Goal: Communication & Community: Answer question/provide support

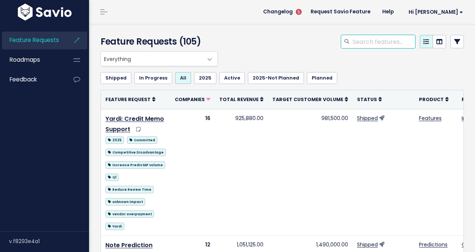
click at [386, 41] on input "search" at bounding box center [383, 41] width 63 height 13
type input "property security"
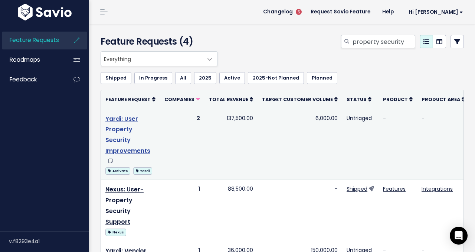
click at [119, 143] on link "Yardi: User Property Security Improvements" at bounding box center [127, 134] width 45 height 40
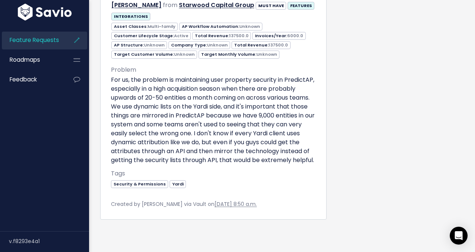
scroll to position [674, 0]
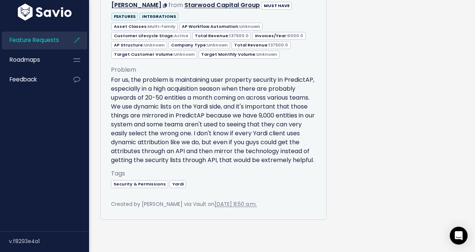
click at [152, 141] on p "For us, the problem is maintaining user property security in PredictAP, especia…" at bounding box center [213, 119] width 205 height 89
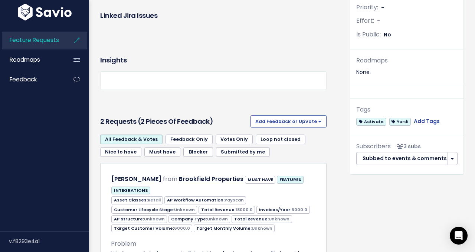
scroll to position [252, 0]
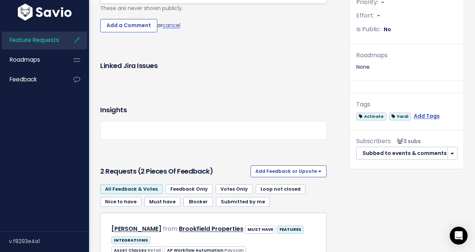
click at [132, 89] on body "Feature Requests Roadmaps Feedback ×" at bounding box center [237, 200] width 475 height 905
click at [229, 88] on body "Feature Requests Roadmaps Feedback ×" at bounding box center [237, 200] width 475 height 905
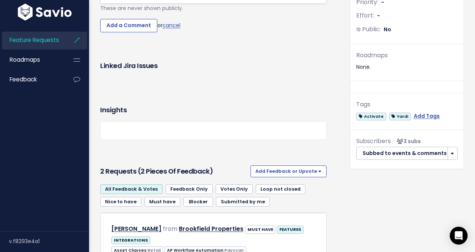
type textarea "@[EMAIL_ADDRESS][DOMAIN_NAME] @[EMAIL_ADDRESS][DOMAIN_NAME] wa"
type textarea "Wanted to pass along that I"
type textarea "I met w/ Startwood"
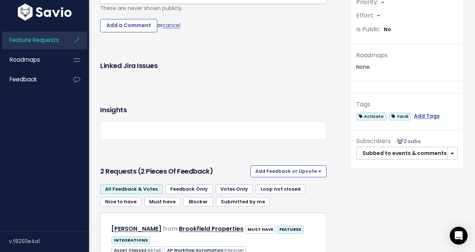
type textarea "wood [DATE] and wanted to pass along that REbe"
type textarea "eb"
type textarea "that Re"
drag, startPoint x: 230, startPoint y: 82, endPoint x: 191, endPoint y: 83, distance: 39.3
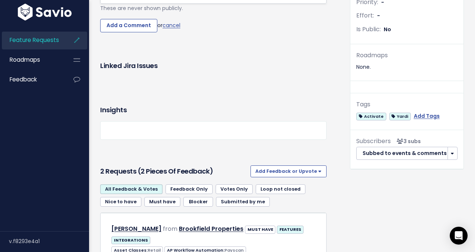
type textarea "that [PERSON_NAME]"
type textarea "at [PERSON_NAME] Finely"
drag, startPoint x: 243, startPoint y: 86, endPoint x: 208, endPoint y: 86, distance: 34.5
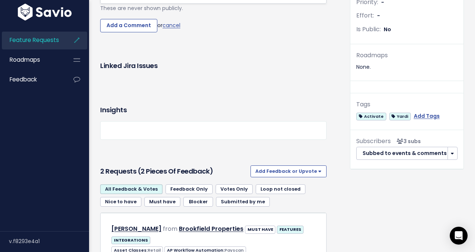
type textarea ":"
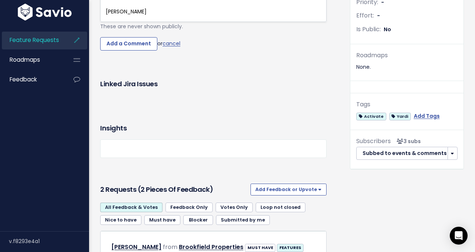
click at [164, 7] on pre "​" at bounding box center [213, 2] width 218 height 9
click at [168, 7] on pre "​" at bounding box center [213, 2] width 218 height 9
click at [166, 16] on pre "[PERSON_NAME]" at bounding box center [213, 11] width 218 height 9
type textarea "mentioned"
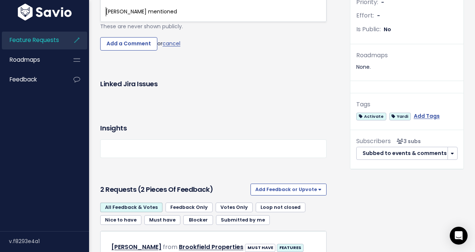
click at [105, 16] on pre "[PERSON_NAME] mentioned" at bounding box center [213, 11] width 218 height 9
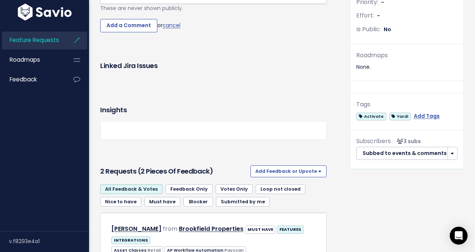
type textarea "that"
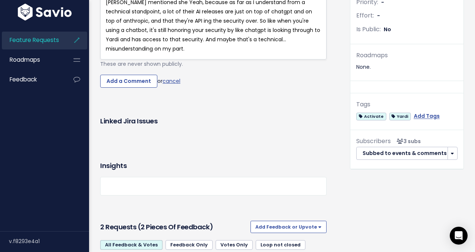
type textarea "she"
click at [148, 52] on span "@[PERSON_NAME][EMAIL_ADDRESS][DOMAIN_NAME] @[EMAIL_ADDRESS][DOMAIN_NAME] I met …" at bounding box center [214, 16] width 216 height 73
click at [177, 52] on span "@[PERSON_NAME][EMAIL_ADDRESS][DOMAIN_NAME] @[EMAIL_ADDRESS][DOMAIN_NAME] I met …" at bounding box center [214, 16] width 216 height 73
type textarea "along"
click at [195, 52] on span "@[PERSON_NAME][EMAIL_ADDRESS][DOMAIN_NAME] @[EMAIL_ADDRESS][DOMAIN_NAME] I met …" at bounding box center [214, 16] width 216 height 73
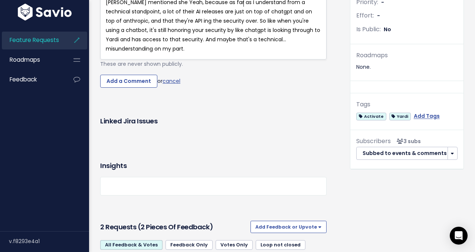
type textarea "that"
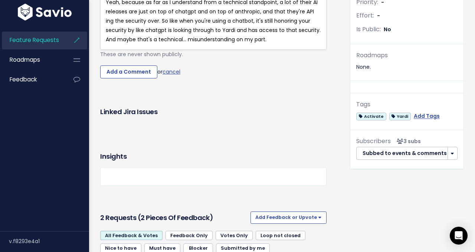
drag, startPoint x: 202, startPoint y: 84, endPoint x: 194, endPoint y: 85, distance: 8.6
type textarea "his alon"
type textarea "fr"
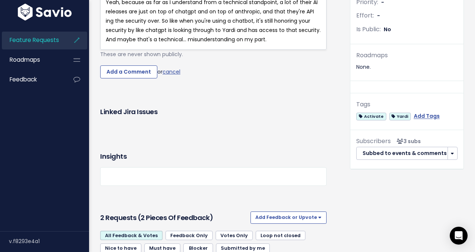
type textarea "this along from"
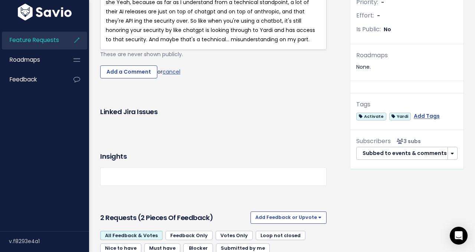
scroll to position [3, 39]
click at [134, 43] on span "@[EMAIL_ADDRESS][DOMAIN_NAME] @[EMAIL_ADDRESS][DOMAIN_NAME] I met w/ Starwood […" at bounding box center [212, 11] width 212 height 63
drag, startPoint x: 217, startPoint y: 85, endPoint x: 181, endPoint y: 84, distance: 35.6
type textarea "ong from"
click at [255, 43] on span "@[EMAIL_ADDRESS][DOMAIN_NAME] @[EMAIL_ADDRESS][DOMAIN_NAME] I met w/ Starwood […" at bounding box center [212, 11] width 212 height 63
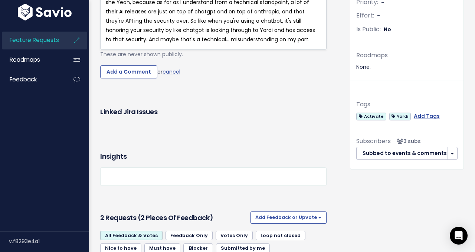
type textarea ":"
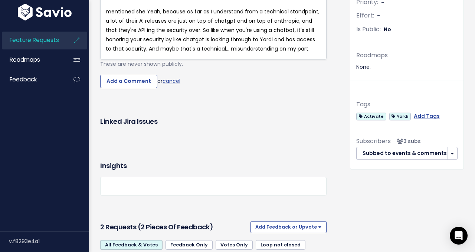
drag, startPoint x: 257, startPoint y: 94, endPoint x: 260, endPoint y: 88, distance: 7.2
click at [257, 7] on pre "​" at bounding box center [213, 2] width 218 height 9
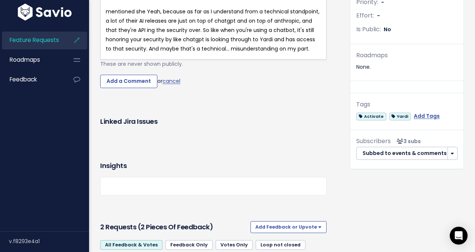
type textarea "this"
type textarea "that"
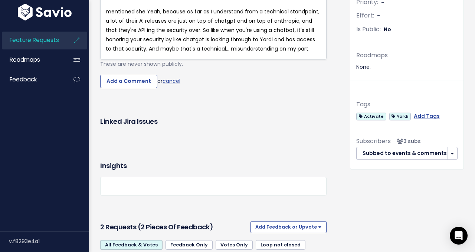
drag, startPoint x: 253, startPoint y: 81, endPoint x: 235, endPoint y: 83, distance: 17.5
type textarea "ley mentioned she"
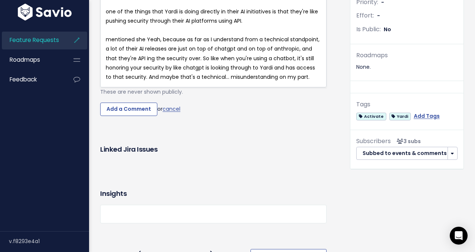
type textarea """
click at [109, 24] on span "one of the things that Yardi is doing directly in their AI initiatives is that …" at bounding box center [213, 16] width 214 height 17
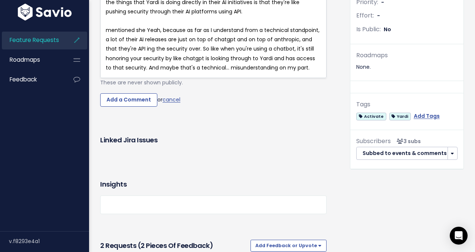
type textarea "O"
type textarea "that"
drag, startPoint x: 118, startPoint y: 93, endPoint x: 101, endPoint y: 93, distance: 17.5
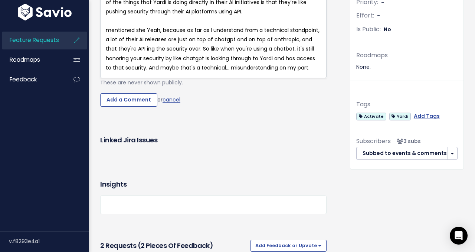
type textarea "mentioned"
drag, startPoint x: 272, startPoint y: 85, endPoint x: 247, endPoint y: 85, distance: 25.6
drag, startPoint x: 251, startPoint y: 89, endPoint x: 269, endPoint y: 85, distance: 18.7
type textarea ""On"
drag, startPoint x: 282, startPoint y: 83, endPoint x: 272, endPoint y: 88, distance: 10.8
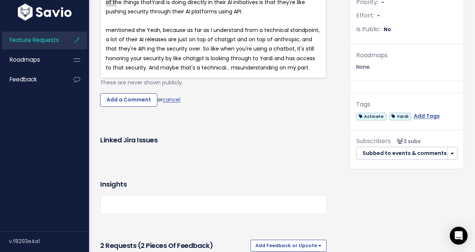
type textarea ""One of the things that"
drag, startPoint x: 115, startPoint y: 93, endPoint x: 273, endPoint y: 82, distance: 158.5
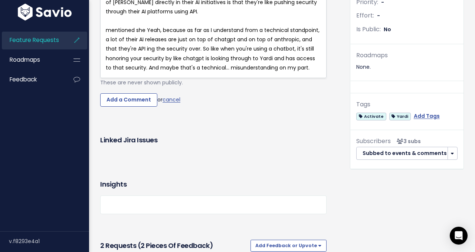
type textarea "one of [PERSON_NAME]'"
type textarea "Yardi's"
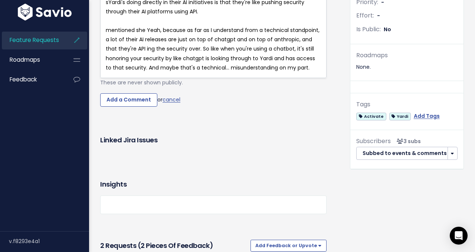
type textarea "she"
type textarea "she believes"
click at [220, 26] on pre "​" at bounding box center [213, 20] width 218 height 9
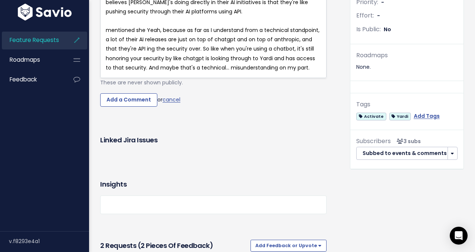
drag, startPoint x: 130, startPoint y: 81, endPoint x: 147, endPoint y: 85, distance: 17.6
type textarea "ong that"
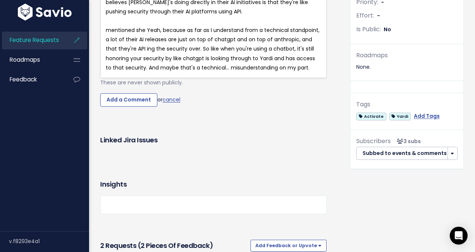
drag, startPoint x: 204, startPoint y: 84, endPoint x: 157, endPoint y: 84, distance: 47.1
type textarea "that"
type textarea "d to pass along that"
drag, startPoint x: 204, startPoint y: 84, endPoint x: 229, endPoint y: 99, distance: 28.8
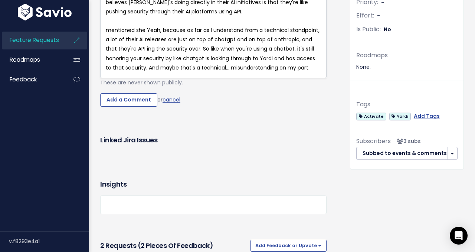
type textarea "FYI,"
type textarea "wanted to pass along that"
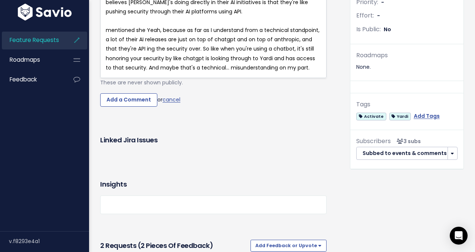
drag, startPoint x: 229, startPoint y: 85, endPoint x: 161, endPoint y: 84, distance: 68.3
type textarea """
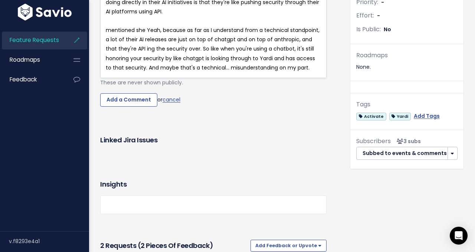
drag, startPoint x: 277, startPoint y: 85, endPoint x: 315, endPoint y: 85, distance: 37.5
type textarea "f"
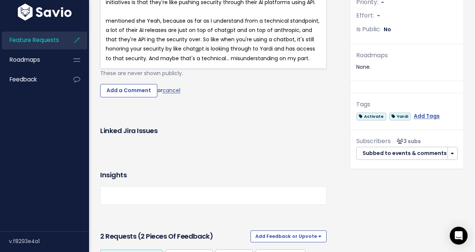
type textarea "believes"
type textarea "she believes"
drag, startPoint x: 263, startPoint y: 82, endPoint x: 229, endPoint y: 85, distance: 34.6
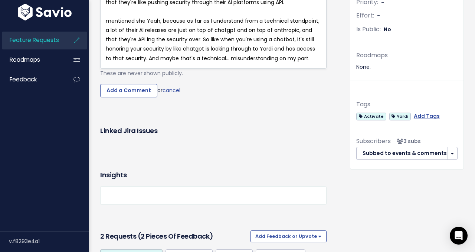
type textarea "that"
type textarea "one of"
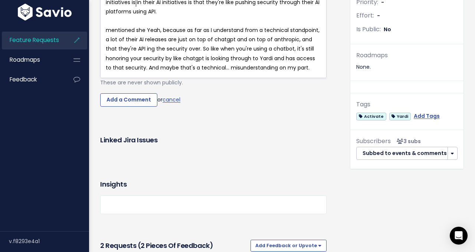
type textarea "'s new AI initiatives is"
type textarea "in their AI initiatives is that they're like"
drag, startPoint x: 234, startPoint y: 94, endPoint x: 139, endPoint y: 95, distance: 95.7
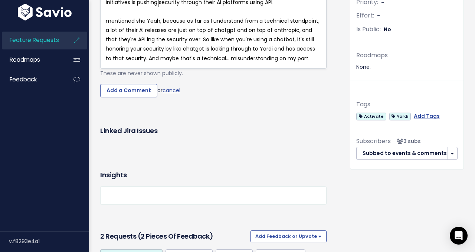
drag, startPoint x: 158, startPoint y: 92, endPoint x: 217, endPoint y: 111, distance: 61.1
type textarea "p"
type textarea "property"
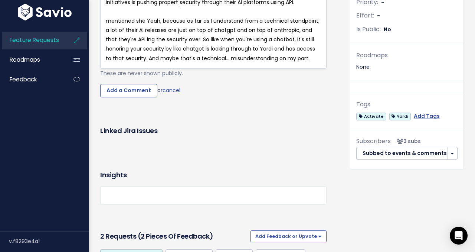
type textarea "ty"
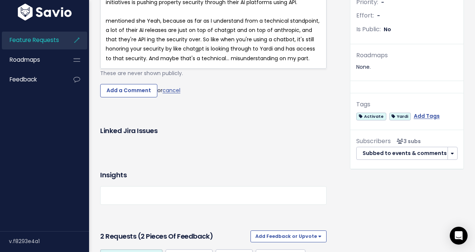
type textarea "of"
drag, startPoint x: 254, startPoint y: 85, endPoint x: 259, endPoint y: 85, distance: 5.6
type textarea "'s new"
type textarea "AI initiatives is"
drag, startPoint x: 304, startPoint y: 84, endPoint x: 270, endPoint y: 85, distance: 34.5
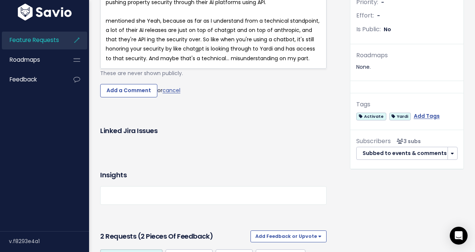
type textarea "one"
type textarea """
drag, startPoint x: 318, startPoint y: 84, endPoint x: 265, endPoint y: 85, distance: 53.1
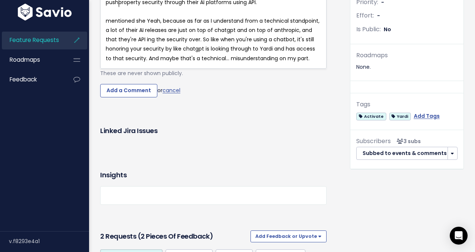
type textarea "can now push"
drag, startPoint x: 164, startPoint y: 93, endPoint x: 193, endPoint y: 93, distance: 28.6
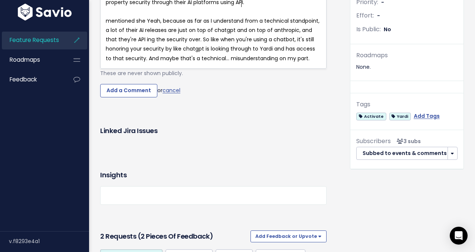
type textarea "AI"
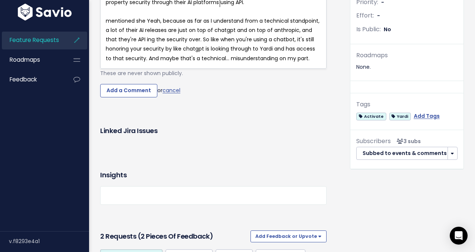
scroll to position [3, 1]
click at [147, 62] on span "mentioned she Yeah, because as far as I understand from a technical standpoint,…" at bounding box center [213, 39] width 215 height 45
click at [211, 62] on span "mentioned she Yeah, because as far as I understand from a technical standpoint,…" at bounding box center [213, 39] width 215 height 45
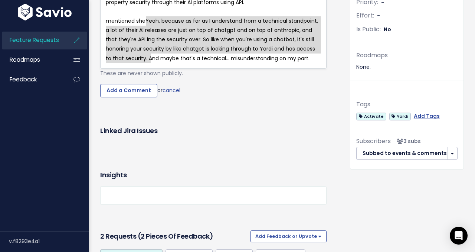
type textarea "Yeah, because as far as I understand from a technical standpoint, a lot of thei…"
drag, startPoint x: 147, startPoint y: 113, endPoint x: 148, endPoint y: 151, distance: 38.2
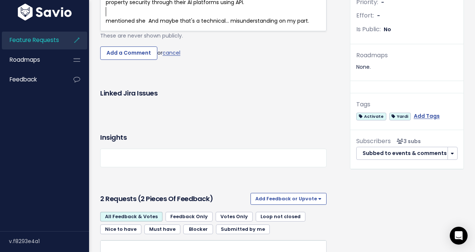
click at [175, 16] on pre "​" at bounding box center [213, 11] width 218 height 9
type textarea "FYI,"
drag, startPoint x: 274, startPoint y: 75, endPoint x: 308, endPoint y: 92, distance: 37.8
type textarea "Wanted to pass along"
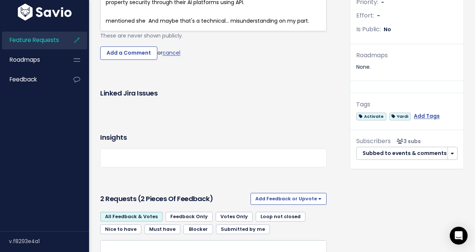
type textarea "f"
type textarea "FYI,"
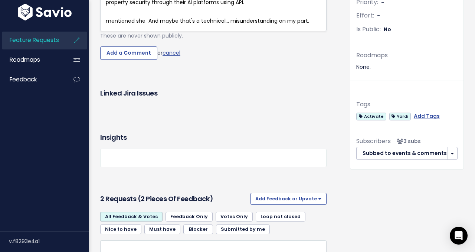
type textarea ":"
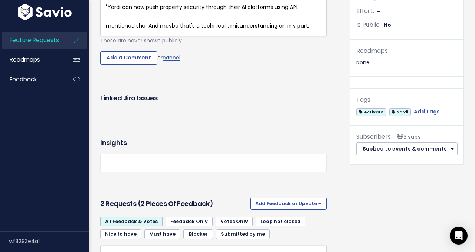
type textarea "SHE BE"
type textarea "she believes that:"
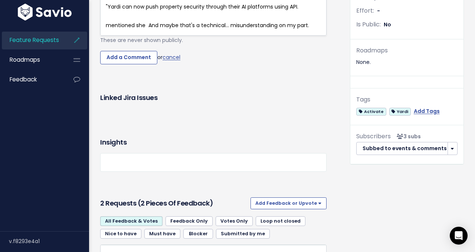
scroll to position [3, 45]
click at [104, 12] on pre ""Yardi can now push property security through their AI platforms using API." at bounding box center [213, 6] width 218 height 9
click at [303, 12] on pre ""Yardi can now push property security through their AI platforms using API." at bounding box center [213, 6] width 218 height 9
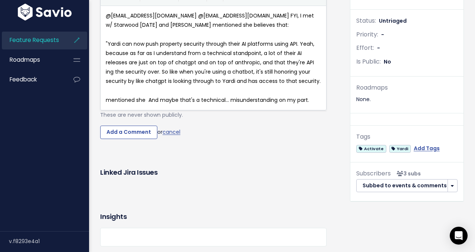
scroll to position [220, 0]
click at [229, 39] on pre "​" at bounding box center [213, 34] width 218 height 9
click at [288, 29] on pre "@[EMAIL_ADDRESS][DOMAIN_NAME] @[EMAIL_ADDRESS][DOMAIN_NAME] FYI, I met w/ Starw…" at bounding box center [213, 20] width 218 height 19
type textarea "es that:"
drag, startPoint x: 282, startPoint y: 115, endPoint x: 232, endPoint y: 122, distance: 50.3
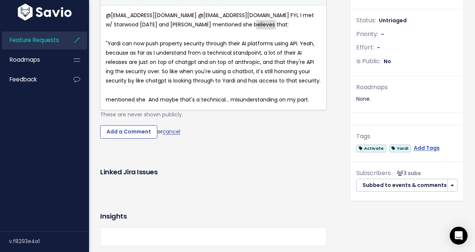
click at [232, 39] on pre "​" at bounding box center [213, 34] width 218 height 9
drag, startPoint x: 292, startPoint y: 116, endPoint x: 230, endPoint y: 117, distance: 62.7
type textarea ":"
click at [240, 29] on pre "@[EMAIL_ADDRESS][DOMAIN_NAME] @[EMAIL_ADDRESS][DOMAIN_NAME] FYI, I met w/ Starw…" at bounding box center [213, 20] width 218 height 19
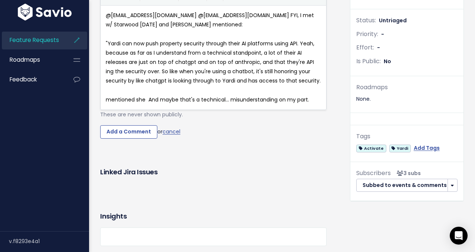
click at [109, 85] on span ""Yardi can now push property security through their AI platforms using API. Yea…" at bounding box center [213, 62] width 215 height 45
paste textarea "O"
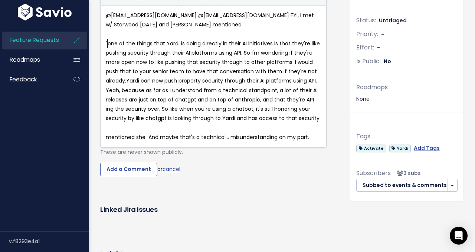
click at [109, 122] on span ""one of the things that Yardi is doing directly in their AI initiatives is that…" at bounding box center [214, 81] width 216 height 82
type textarea "O"
click at [196, 39] on pre "​" at bounding box center [213, 34] width 218 height 9
click at [248, 39] on pre "​" at bounding box center [213, 34] width 218 height 9
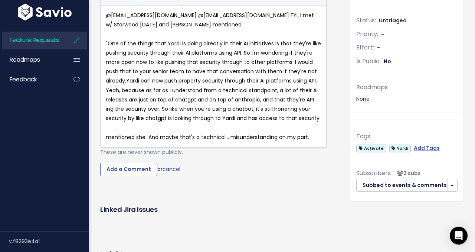
click at [222, 122] on span ""One of the things that Yardi is doing directly in their AI initiatives is that…" at bounding box center [214, 81] width 217 height 82
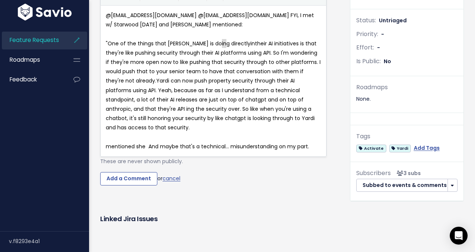
type textarea "is"
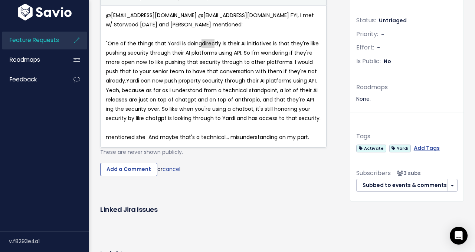
type textarea "directly"
drag, startPoint x: 201, startPoint y: 135, endPoint x: 216, endPoint y: 135, distance: 14.8
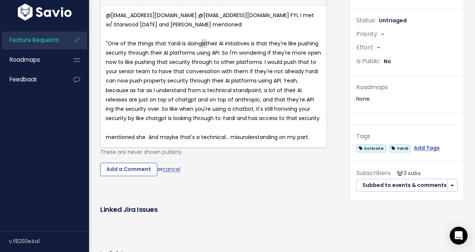
drag, startPoint x: 206, startPoint y: 135, endPoint x: 243, endPoint y: 148, distance: 39.3
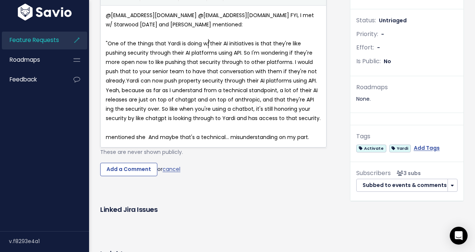
type textarea "w/"
click at [292, 122] on span ""One of the things that Yardi is doing w/ their AI initiatives is that they're …" at bounding box center [213, 81] width 215 height 82
type textarea "like"
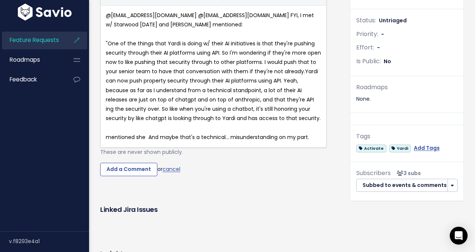
click at [148, 122] on span ""One of the things that Yardi is doing w/ their AI initiatives is that they're …" at bounding box center [214, 81] width 217 height 82
click at [127, 122] on span ""One of the things that Yardi is doing w/ their AI initiatives is that they're …" at bounding box center [214, 81] width 217 height 82
click at [316, 123] on pre ""One of the things that Yardi is doing w/ their AI initiatives is that they're …" at bounding box center [213, 81] width 218 height 84
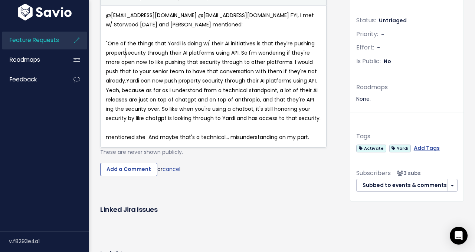
type textarea "property"
click at [186, 122] on span ""One of the things that Yardi is doing w/ their AI initiatives is that they're …" at bounding box center [213, 81] width 215 height 82
click at [249, 122] on span ""One of the things that Yardi is doing w/ their AI initiatives is that they're …" at bounding box center [213, 81] width 215 height 82
click at [244, 122] on span ""One of the things that Yardi is doing w/ their AI initiatives is that they're …" at bounding box center [213, 81] width 215 height 82
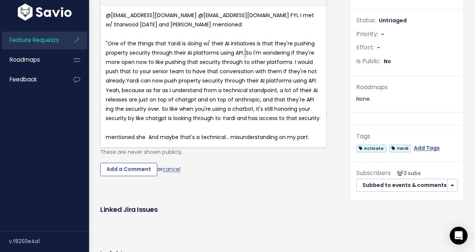
click at [106, 122] on span ""One of the things that Yardi is doing w/ their AI initiatives is that they're …" at bounding box center [213, 81] width 215 height 82
click at [120, 122] on span ""One of the things that Yardi is doing w/ their AI initiatives is that they're …" at bounding box center [213, 81] width 215 height 82
drag, startPoint x: 151, startPoint y: 171, endPoint x: 136, endPoint y: 173, distance: 15.3
click at [151, 122] on span ""One of the things that Yardi is doing w/ their AI initiatives is that they're …" at bounding box center [213, 81] width 215 height 82
type textarea "Y"
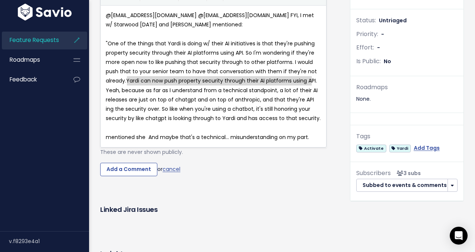
type textarea "Yardi can now push property security through their AI platforms using API."
drag, startPoint x: 127, startPoint y: 173, endPoint x: 319, endPoint y: 169, distance: 191.9
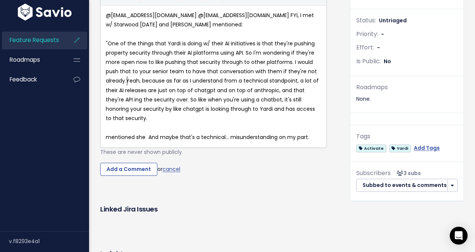
scroll to position [3, 1]
drag, startPoint x: 174, startPoint y: 173, endPoint x: 129, endPoint y: 173, distance: 44.9
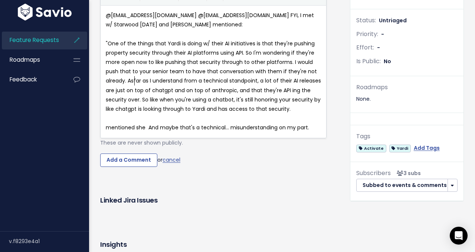
type textarea "As"
click at [189, 112] on span ""One of the things that Yardi is doing w/ their AI initiatives is that they're …" at bounding box center [213, 76] width 215 height 73
click at [304, 114] on pre ""One of the things that Yardi is doing w/ their AI initiatives is that they're …" at bounding box center [213, 76] width 218 height 75
click at [228, 114] on pre ""One of the things that Yardi is doing w/ their AI initiatives is that they're …" at bounding box center [213, 76] width 218 height 75
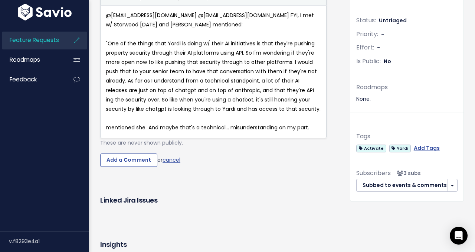
click at [299, 114] on pre ""One of the things that Yardi is doing w/ their AI initiatives is that they're …" at bounding box center [213, 76] width 218 height 75
click at [296, 112] on span ""One of the things that Yardi is doing w/ their AI initiatives is that they're …" at bounding box center [213, 76] width 215 height 73
click at [303, 112] on span ""One of the things that Yardi is doing w/ their AI initiatives is that they're …" at bounding box center [213, 76] width 215 height 73
click at [310, 112] on span ""One of the things that Yardi is doing w/ their AI initiatives is that they're …" at bounding box center [213, 76] width 215 height 73
type textarea "-"
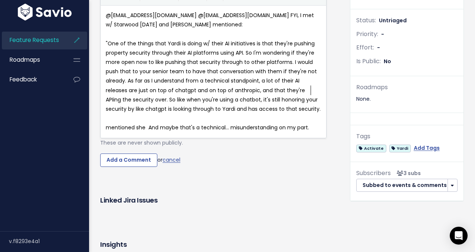
scroll to position [3, 3]
click at [176, 123] on pre "​" at bounding box center [213, 118] width 218 height 9
click at [187, 112] on span ""One of the things that Yardi is doing w/ their AI initiatives is that they're …" at bounding box center [213, 76] width 215 height 73
click at [185, 112] on span ""One of the things that Yardi is doing w/ their AI initiatives is that they're …" at bounding box center [213, 76] width 215 height 73
click at [274, 123] on pre "​" at bounding box center [213, 118] width 218 height 9
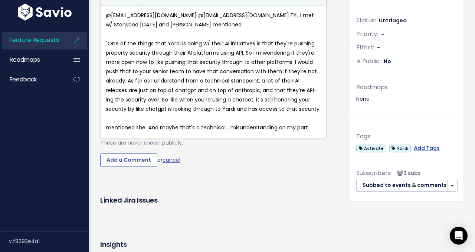
scroll to position [231, 0]
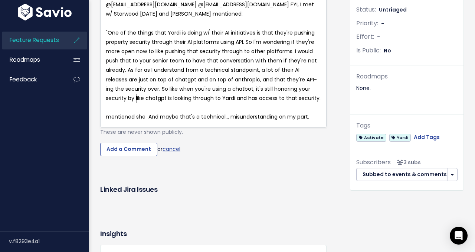
click at [137, 102] on span ""One of the things that Yardi is doing w/ their AI initiatives is that they're …" at bounding box center [213, 65] width 215 height 73
click at [151, 103] on pre ""One of the things that Yardi is doing w/ their AI initiatives is that they're …" at bounding box center [213, 65] width 218 height 75
click at [207, 112] on pre "​" at bounding box center [213, 107] width 218 height 9
click at [214, 120] on span "mentioned she And maybe that's a technical… misunderstanding on my part." at bounding box center [207, 116] width 203 height 7
type textarea "mentioned she And maybe that's a technical… misunderstanding on my part."
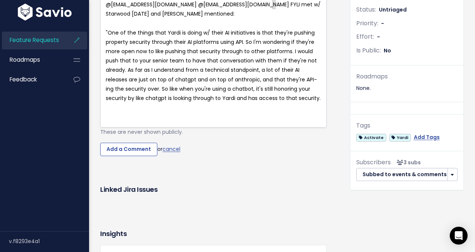
type textarea "FYI,"
drag, startPoint x: 276, startPoint y: 96, endPoint x: 270, endPoint y: 96, distance: 5.9
type textarea "Wanted to pass along"
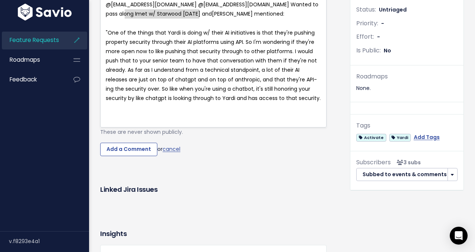
type textarea "I met w/ Starwood [DATE] and"
drag, startPoint x: 200, startPoint y: 105, endPoint x: 124, endPoint y: 107, distance: 76.5
type textarea "a comment from"
click at [219, 17] on span "@[EMAIL_ADDRESS][DOMAIN_NAME] @[EMAIL_ADDRESS][DOMAIN_NAME] Wanted to pass alon…" at bounding box center [213, 9] width 214 height 17
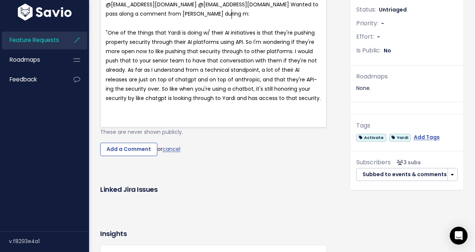
type textarea "during my"
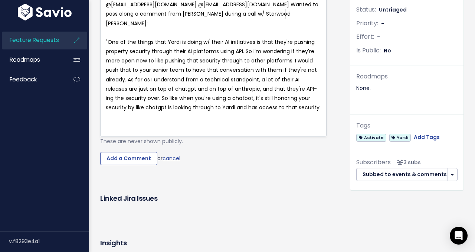
type textarea "uring a call w/ Starwood [DATE]"
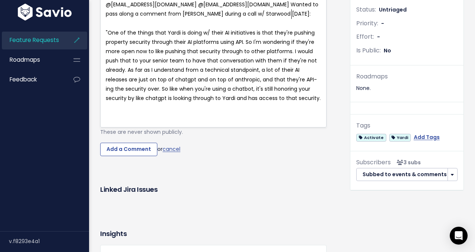
scroll to position [3, 79]
drag, startPoint x: 161, startPoint y: 111, endPoint x: 142, endPoint y: 109, distance: 19.0
click at [160, 28] on pre "​" at bounding box center [213, 23] width 218 height 9
drag, startPoint x: 122, startPoint y: 105, endPoint x: 191, endPoint y: 105, distance: 68.3
type textarea "a comment from [PERSON_NAME]"
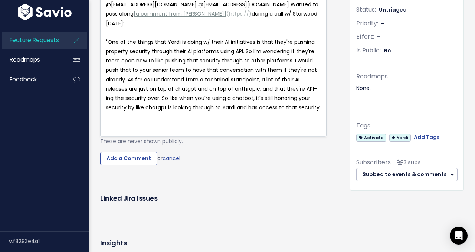
click at [216, 28] on pre "@[EMAIL_ADDRESS][DOMAIN_NAME] @[EMAIL_ADDRESS][DOMAIN_NAME] Wanted to pass alon…" at bounding box center [213, 14] width 218 height 28
type textarea "y](h[](https://)ttps://"
drag, startPoint x: 259, startPoint y: 104, endPoint x: 204, endPoint y: 104, distance: 54.5
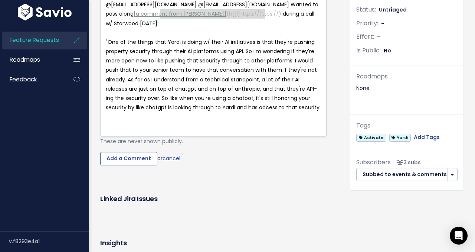
type textarea "[a comment from [PERSON_NAME]](h[](https://)ttps://)"
drag, startPoint x: 265, startPoint y: 105, endPoint x: 120, endPoint y: 105, distance: 145.1
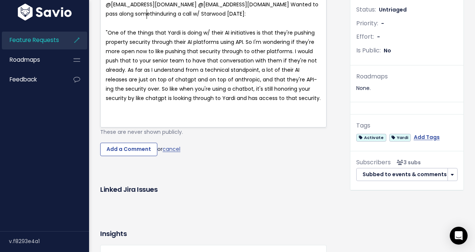
scroll to position [3, 30]
type textarea "something"
type textarea "R"
type textarea "a"
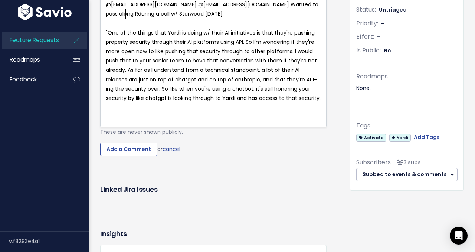
type textarea "Rec"
type textarea "becca's Fi"
type textarea "[PERSON_NAME] comment on this"
drag, startPoint x: 230, startPoint y: 106, endPoint x: 244, endPoint y: 105, distance: 14.5
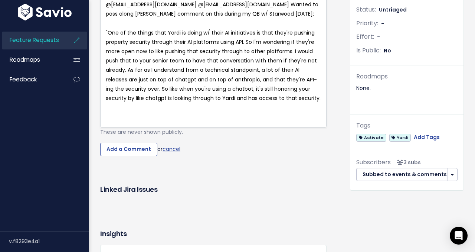
type textarea "my QBR"
click at [201, 19] on pre "@[EMAIL_ADDRESS][DOMAIN_NAME] @[EMAIL_ADDRESS][DOMAIN_NAME] Wanted to pass alon…" at bounding box center [213, 9] width 218 height 19
click at [200, 28] on pre "​" at bounding box center [213, 23] width 218 height 9
click at [305, 19] on pre "@[EMAIL_ADDRESS][DOMAIN_NAME] @[EMAIL_ADDRESS][DOMAIN_NAME] Wanted to pass alon…" at bounding box center [213, 9] width 218 height 19
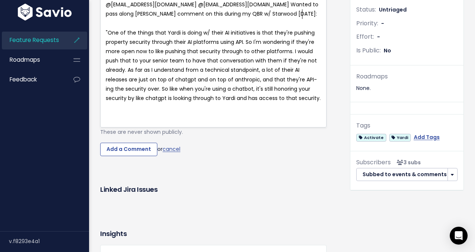
click at [277, 112] on pre "​" at bounding box center [213, 107] width 218 height 9
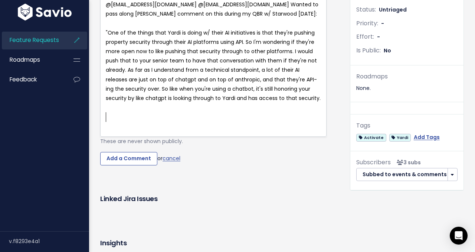
paste textarea
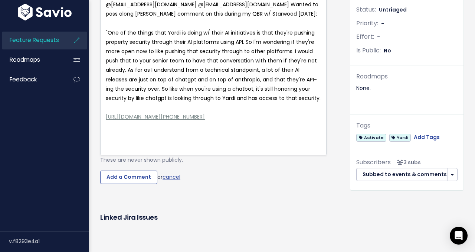
scroll to position [3, 1]
click at [247, 28] on pre "​" at bounding box center [213, 23] width 218 height 9
click at [138, 103] on pre ""One of the things that Yardi is doing w/ their AI initiatives is that they're …" at bounding box center [213, 65] width 218 height 75
click at [243, 112] on pre "​" at bounding box center [213, 107] width 218 height 9
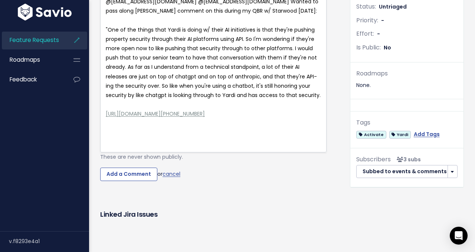
click at [243, 109] on pre "​" at bounding box center [213, 104] width 218 height 9
click at [200, 109] on pre "​" at bounding box center [213, 104] width 218 height 9
click at [320, 100] on pre ""One of the things that Yardi is doing w/ their AI initiatives is that they're …" at bounding box center [213, 62] width 218 height 75
type textarea """
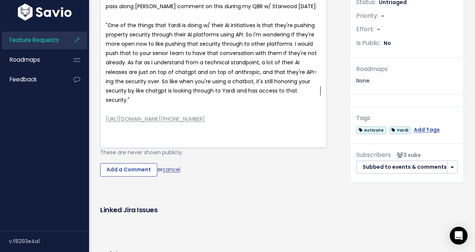
scroll to position [239, 0]
click at [205, 20] on pre "​" at bounding box center [213, 15] width 218 height 9
click at [194, 10] on span "@[EMAIL_ADDRESS][DOMAIN_NAME] @[EMAIL_ADDRESS][DOMAIN_NAME] Wanted to pass alon…" at bounding box center [213, 1] width 214 height 17
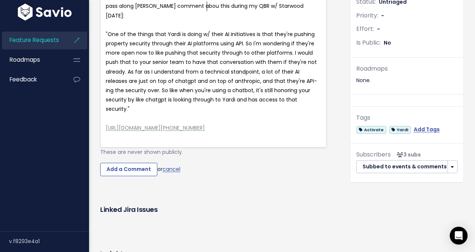
type textarea "about"
click at [217, 30] on pre "​" at bounding box center [213, 24] width 218 height 9
type textarea "h"
click at [216, 19] on span "@[EMAIL_ADDRESS][DOMAIN_NAME] @[EMAIL_ADDRESS][DOMAIN_NAME] Wanted to pass alon…" at bounding box center [213, 6] width 214 height 26
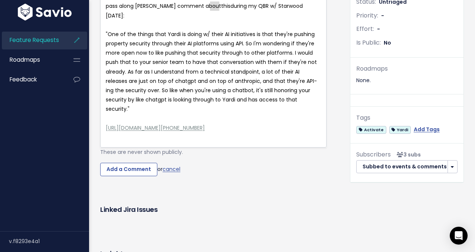
type textarea "Y"
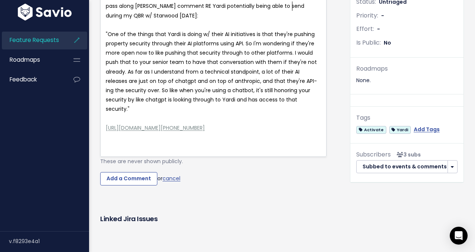
scroll to position [3, 100]
type textarea "RE Yardi potentially being able to send s"
type textarea "se"
type textarea "property es"
type textarea "security via API"
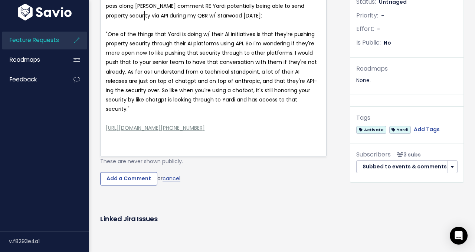
scroll to position [3, 38]
click at [252, 20] on pre "@[EMAIL_ADDRESS][DOMAIN_NAME] @[EMAIL_ADDRESS][DOMAIN_NAME] Wanted to pass alon…" at bounding box center [213, 6] width 218 height 28
click at [130, 30] on pre "​" at bounding box center [213, 24] width 218 height 9
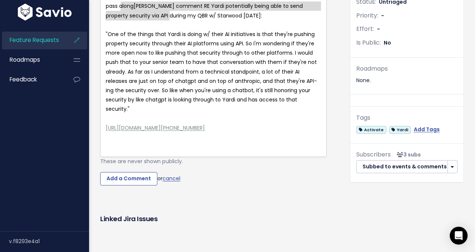
type textarea "[PERSON_NAME] comment RE Yardi potentially being able to send property security…"
drag, startPoint x: 122, startPoint y: 98, endPoint x: 162, endPoint y: 111, distance: 42.0
click at [254, 113] on span ""One of the things that Yardi is doing w/ their AI initiatives is that they're …" at bounding box center [212, 71] width 213 height 82
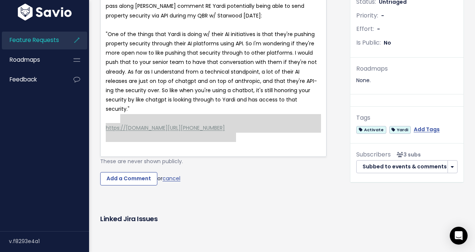
type textarea "[URL][DOMAIN_NAME][PHONE_NUMBER]"
drag, startPoint x: 240, startPoint y: 228, endPoint x: 98, endPoint y: 211, distance: 142.3
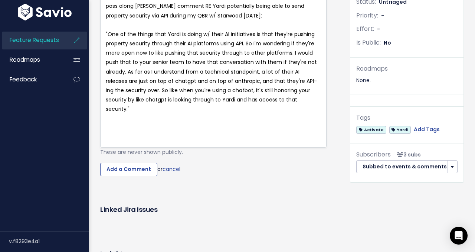
click at [219, 19] on span "@[EMAIL_ADDRESS][DOMAIN_NAME] @[EMAIL_ADDRESS][DOMAIN_NAME] Wanted to pass alon…" at bounding box center [213, 6] width 214 height 26
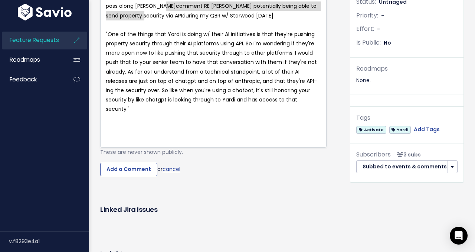
drag, startPoint x: 166, startPoint y: 98, endPoint x: 166, endPoint y: 108, distance: 10.0
type textarea "comment RE [PERSON_NAME] potentially being able to send property security via A…"
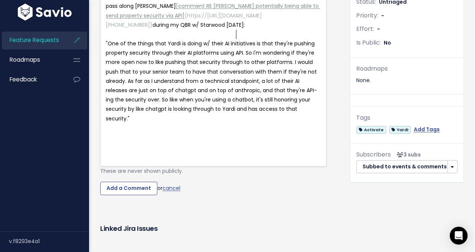
click at [188, 122] on span ""One of the things that Yardi is doing w/ their AI initiatives is that they're …" at bounding box center [212, 81] width 213 height 82
click at [236, 30] on pre "@[EMAIL_ADDRESS][DOMAIN_NAME] @[EMAIL_ADDRESS][DOMAIN_NAME] Wanted to pass alon…" at bounding box center [213, 10] width 218 height 37
click at [209, 19] on span "comment RE [PERSON_NAME] potentially being able to send property security via A…" at bounding box center [213, 10] width 214 height 17
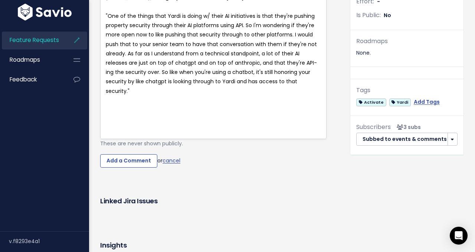
scroll to position [266, 0]
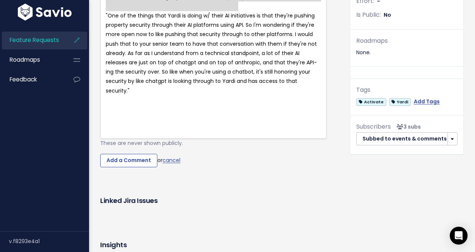
type textarea "(https://[URL][DOMAIN_NAME][PHONE_NUMBER] )"
drag, startPoint x: 233, startPoint y: 96, endPoint x: 146, endPoint y: 82, distance: 87.5
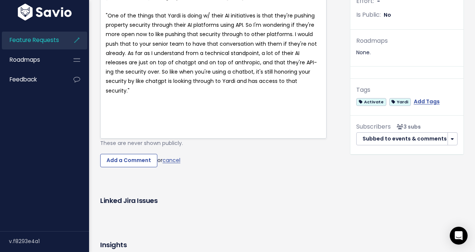
type textarea "7"
click at [184, 11] on pre "​" at bounding box center [213, 6] width 218 height 9
click at [189, 11] on pre "​" at bounding box center [213, 6] width 218 height 9
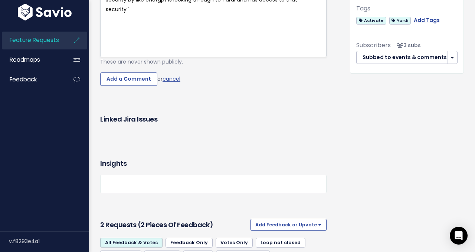
scroll to position [348, 0]
drag, startPoint x: 122, startPoint y: 171, endPoint x: 267, endPoint y: 194, distance: 146.5
click at [122, 85] on input "Add a Comment" at bounding box center [128, 78] width 57 height 13
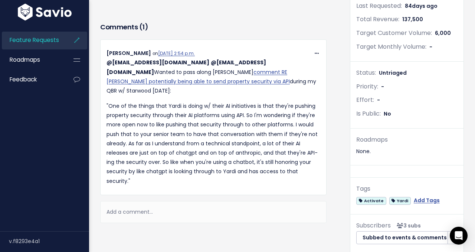
scroll to position [246, 0]
